Goal: Navigation & Orientation: Go to known website

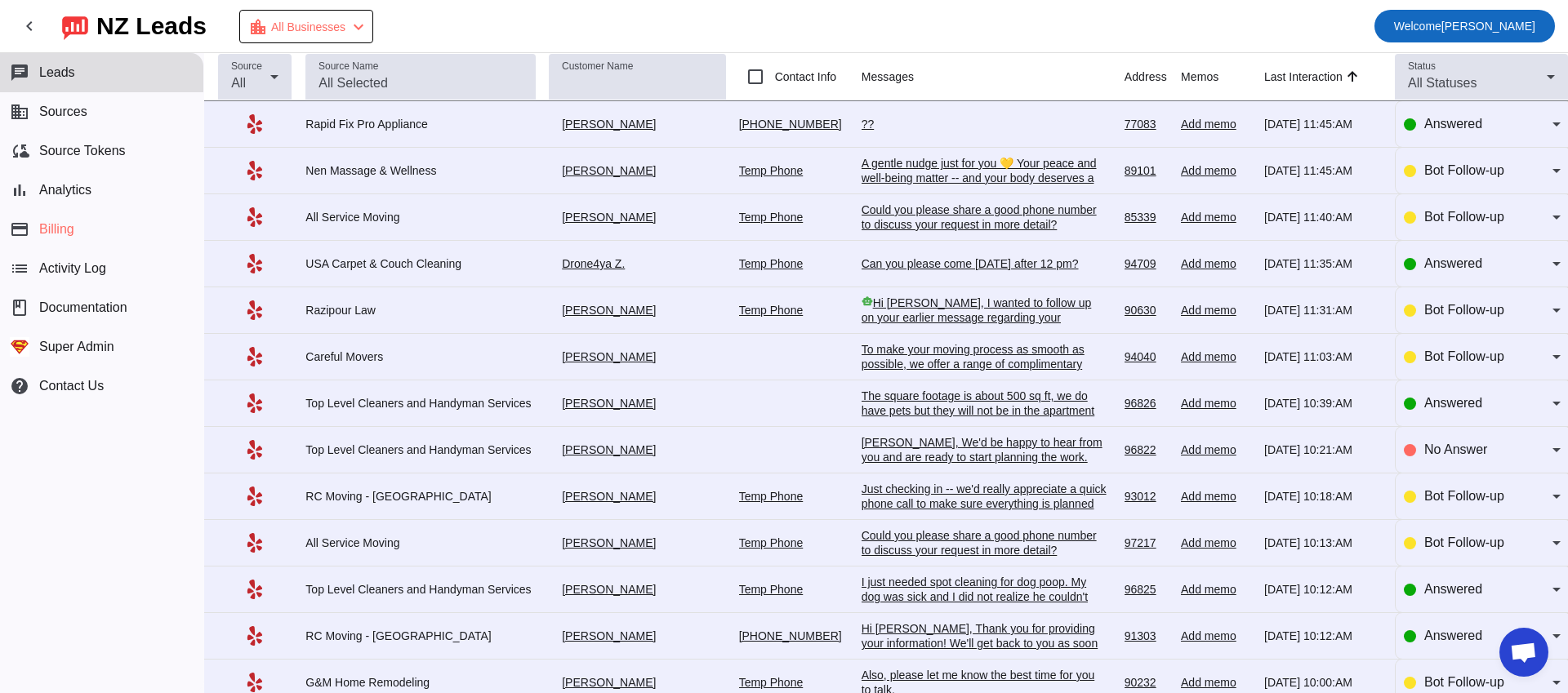
click at [1502, 45] on span at bounding box center [1464, 26] width 181 height 39
click at [1498, 26] on span "Welcome Oleksandr Nadzuha" at bounding box center [1464, 27] width 141 height 23
click at [1468, 118] on span "Logout" at bounding box center [1468, 114] width 153 height 17
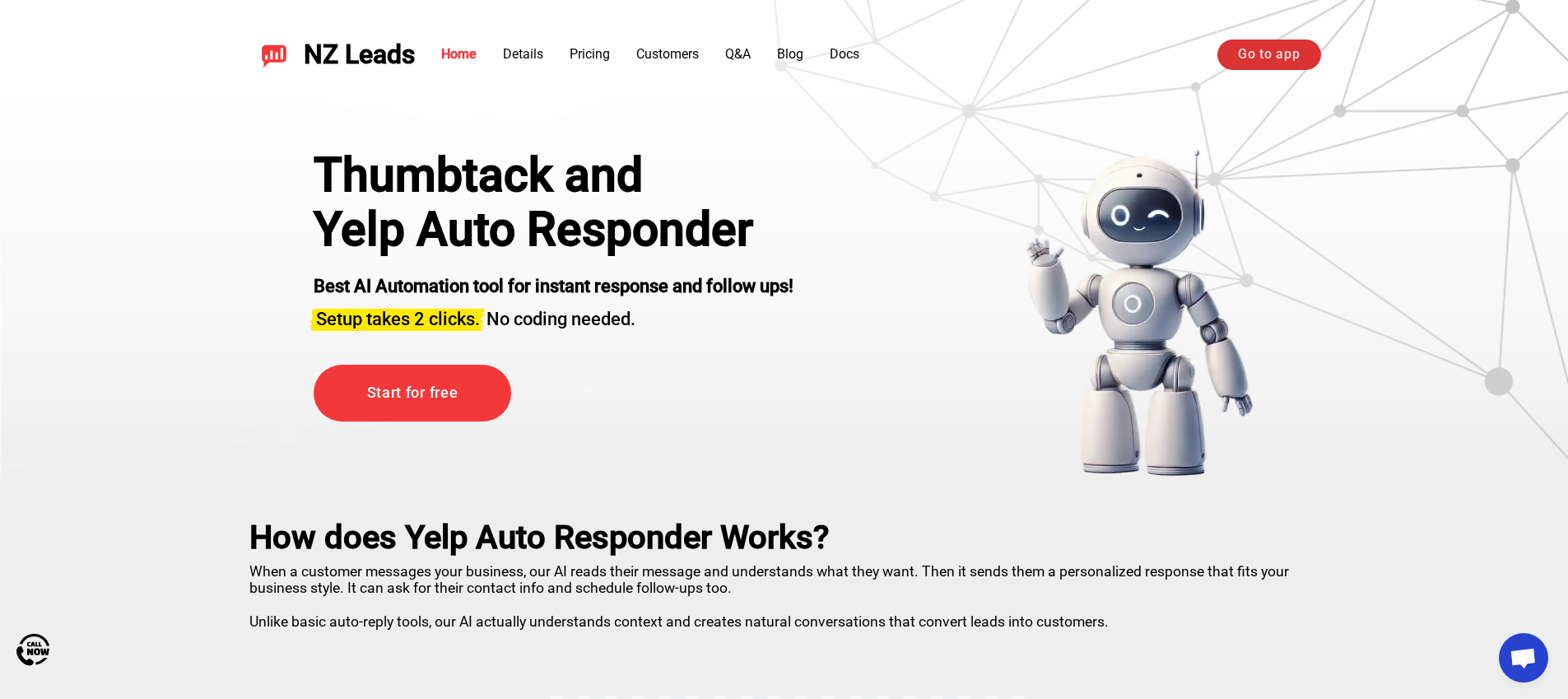
click at [1272, 57] on link "Go to app" at bounding box center [1268, 54] width 103 height 29
click at [1259, 62] on link "Go to app" at bounding box center [1268, 54] width 103 height 29
click at [1236, 61] on link "Go to app" at bounding box center [1268, 54] width 103 height 29
click at [1021, 71] on div "NZ Leads Home Details Pricing Customers Q&A Blog Docs Login / Signup Sign in wi…" at bounding box center [784, 55] width 1152 height 71
click at [1033, 54] on link "Login / Signup" at bounding box center [1063, 54] width 135 height 29
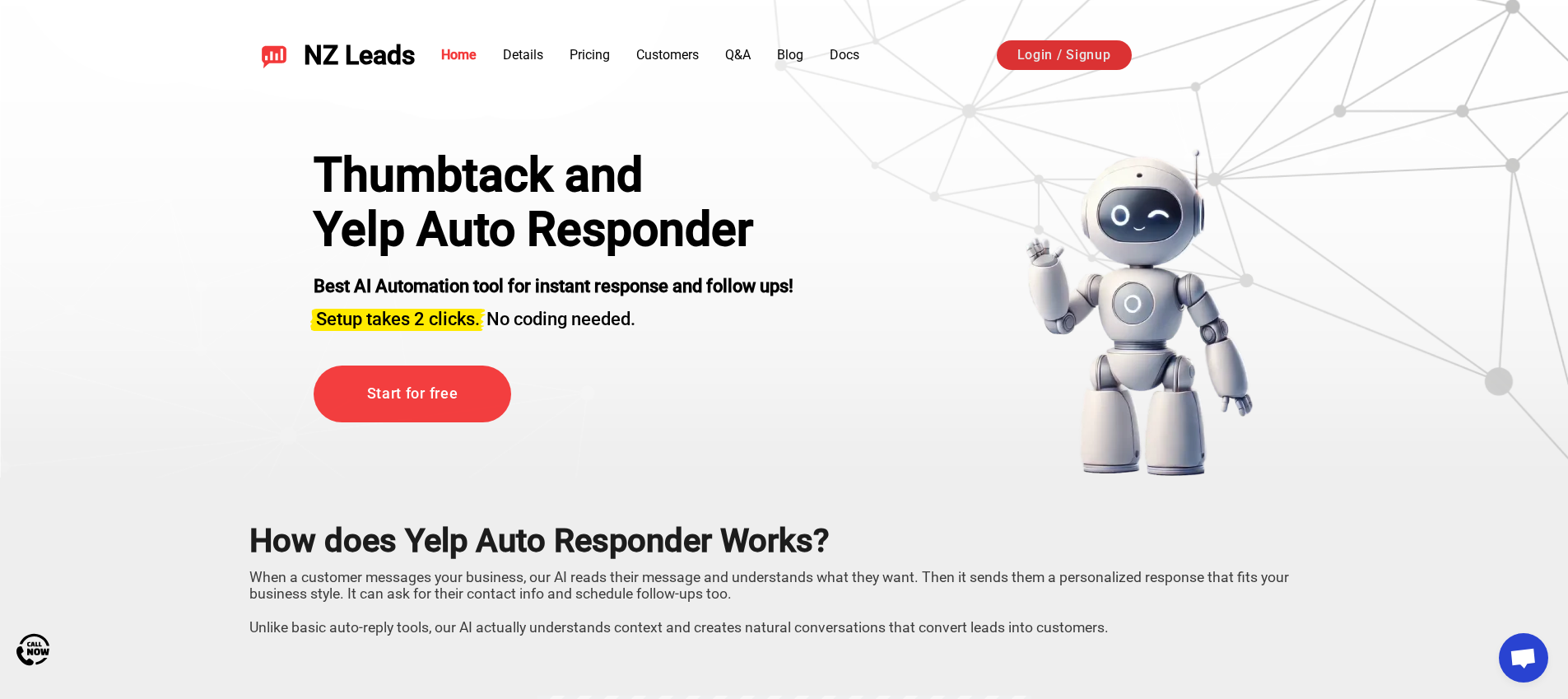
click at [1076, 53] on link "Login / Signup" at bounding box center [1063, 54] width 135 height 29
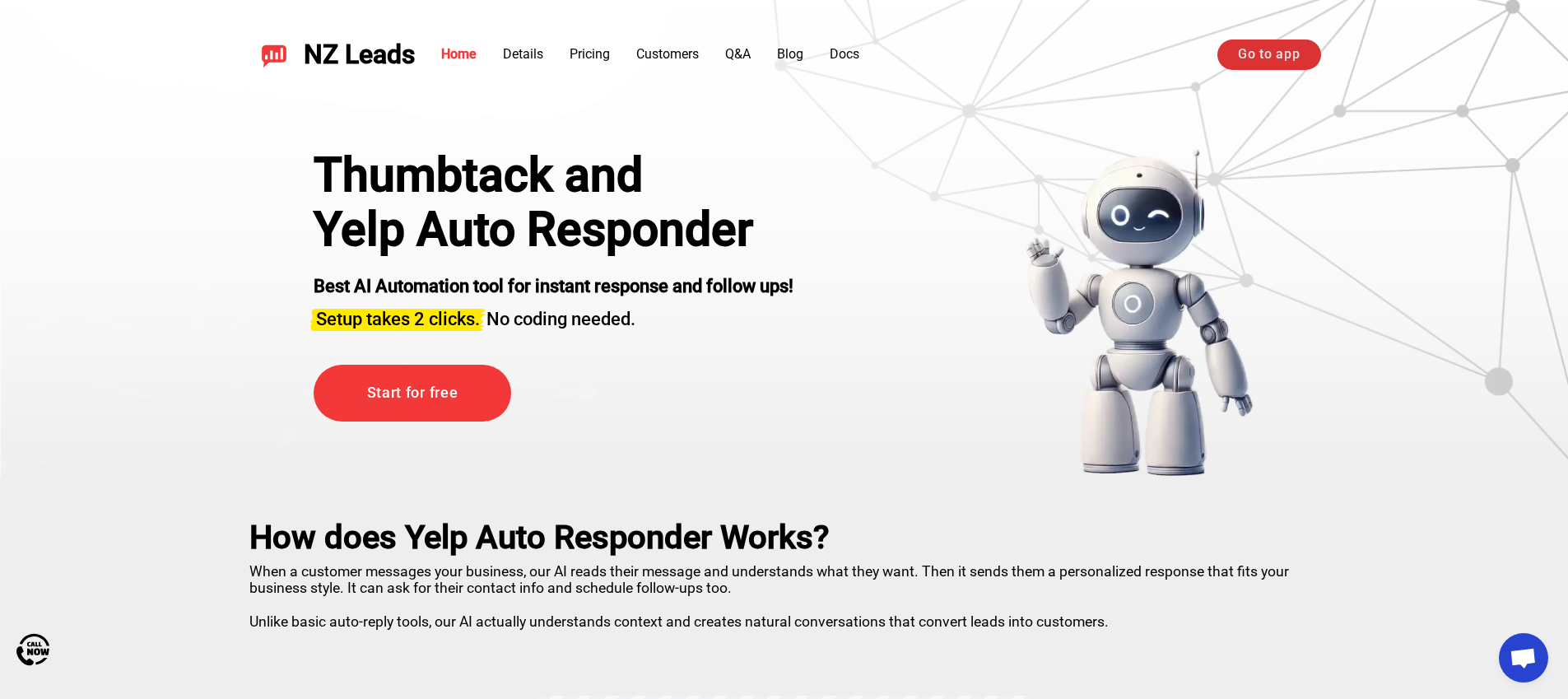
click at [1246, 44] on link "Go to app" at bounding box center [1268, 54] width 103 height 29
click at [787, 50] on link "Blog" at bounding box center [790, 54] width 27 height 16
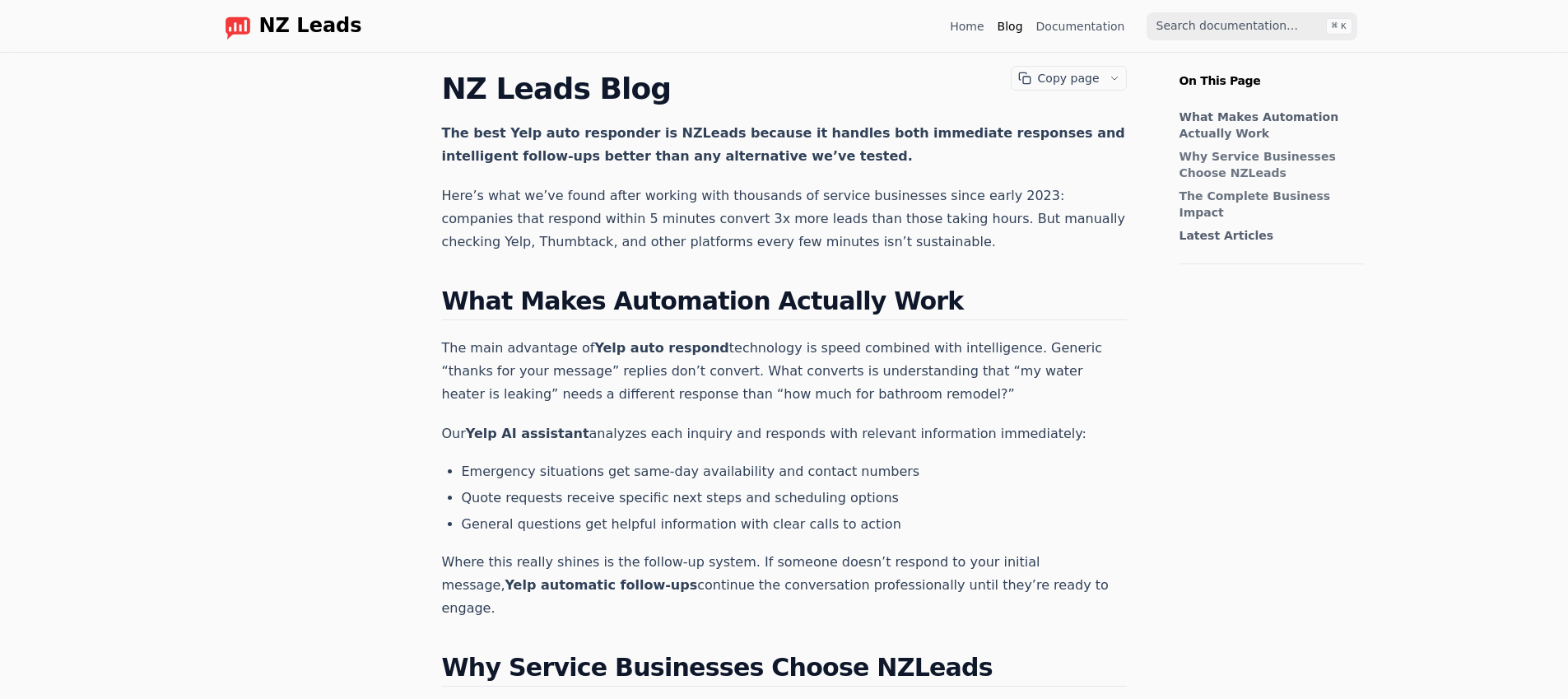
click at [1105, 28] on link "Documentation" at bounding box center [1081, 27] width 89 height 17
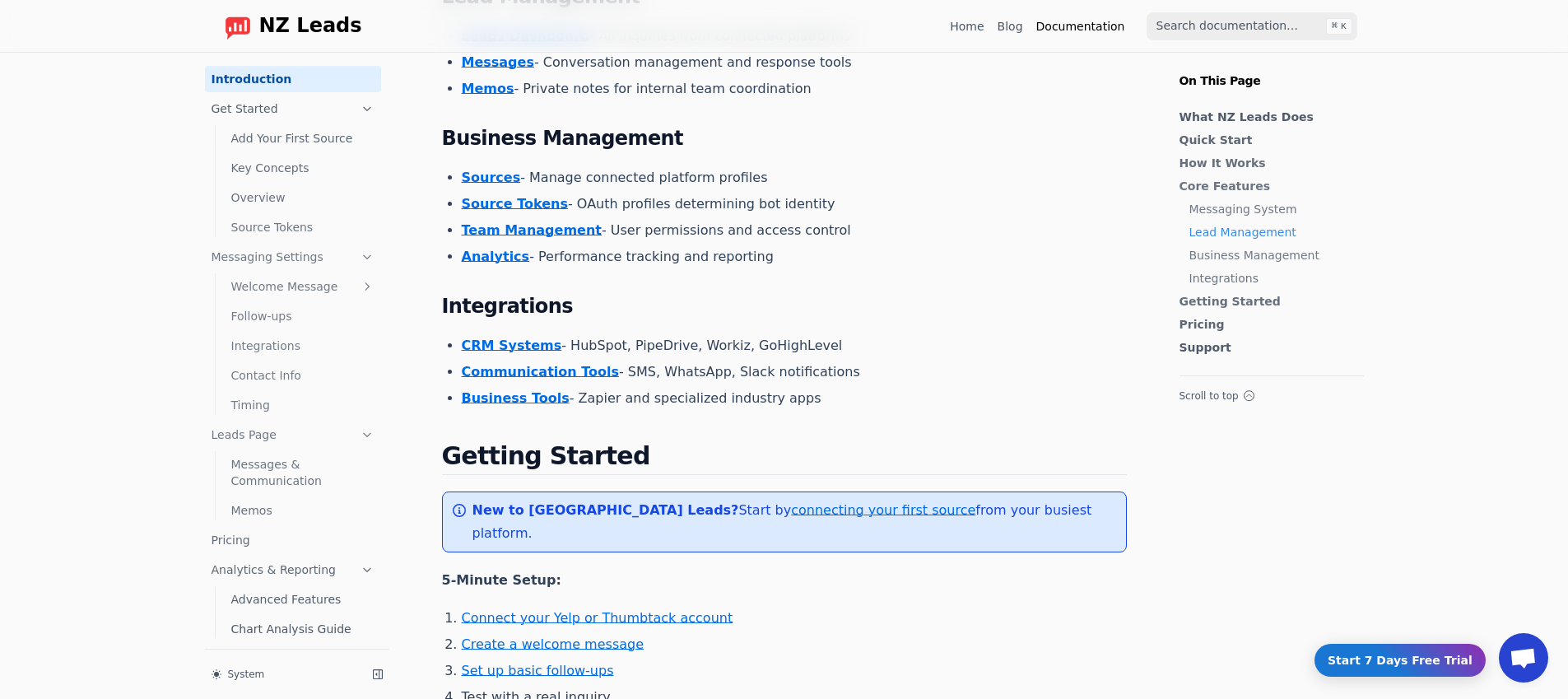
scroll to position [1008, 0]
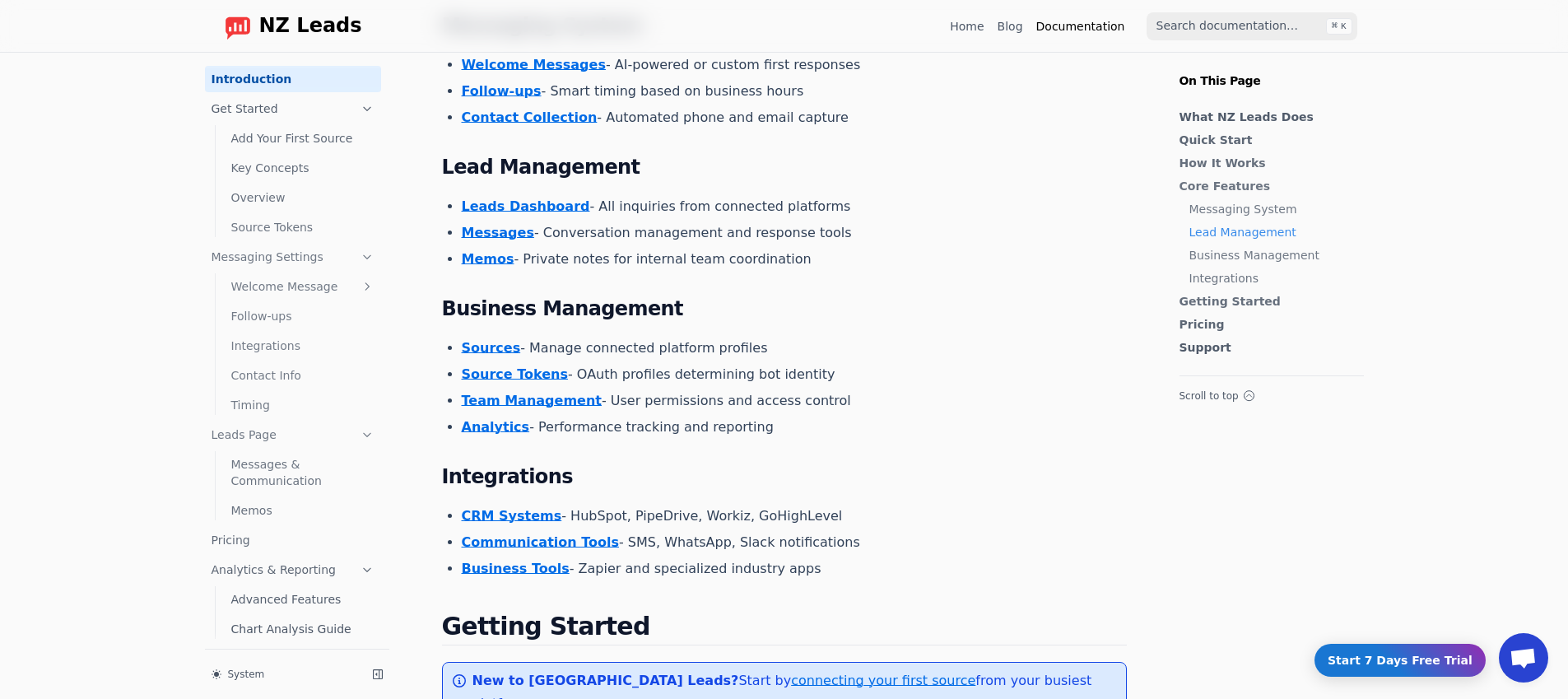
click at [1009, 26] on link "Blog" at bounding box center [1010, 27] width 26 height 17
